Goal: Check status: Check status

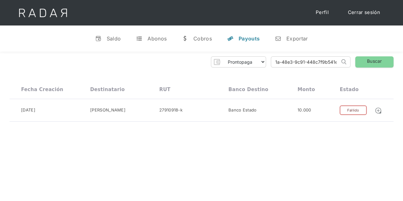
drag, startPoint x: 274, startPoint y: 65, endPoint x: 349, endPoint y: 63, distance: 75.9
click at [349, 63] on form "c457d79d-8b1a-48e3-9c91-448c7f9b541e Search" at bounding box center [311, 61] width 80 height 11
paste input "dfba954c-c423-4bbe-9cce-8223fa34e0a2"
type input "dfba954c-c423-4bbe-9cce-8223fa34e0a2"
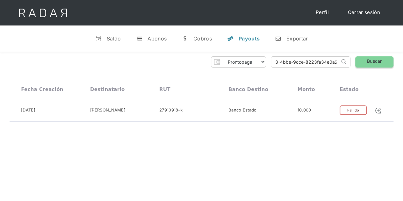
click at [369, 59] on link "Buscar" at bounding box center [374, 61] width 38 height 11
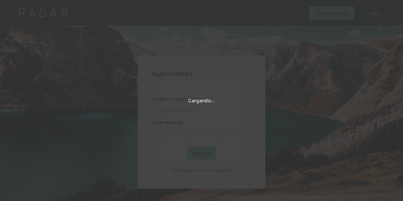
type input "[PERSON_NAME][EMAIL_ADDRESS][DOMAIN_NAME]"
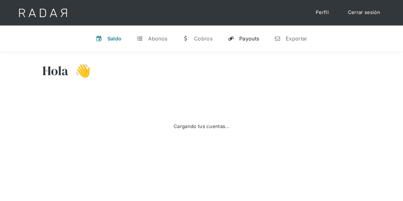
click at [249, 39] on div "Payouts" at bounding box center [249, 38] width 20 height 6
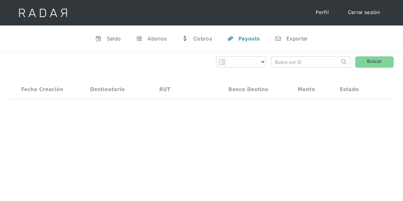
click at [279, 62] on input "search" at bounding box center [305, 62] width 69 height 11
paste input "dfba954c-c423-4bbe-9cce-8223fa34e0a2"
type input "dfba954c-c423-4bbe-9cce-8223fa34e0a2"
select select "prontopaga"
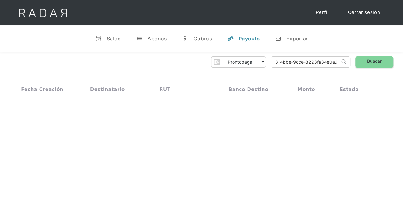
type input "dfba954c-c423-4bbe-9cce-8223fa34e0a2"
click at [360, 63] on link "Buscar" at bounding box center [374, 61] width 38 height 11
